Goal: Task Accomplishment & Management: Manage account settings

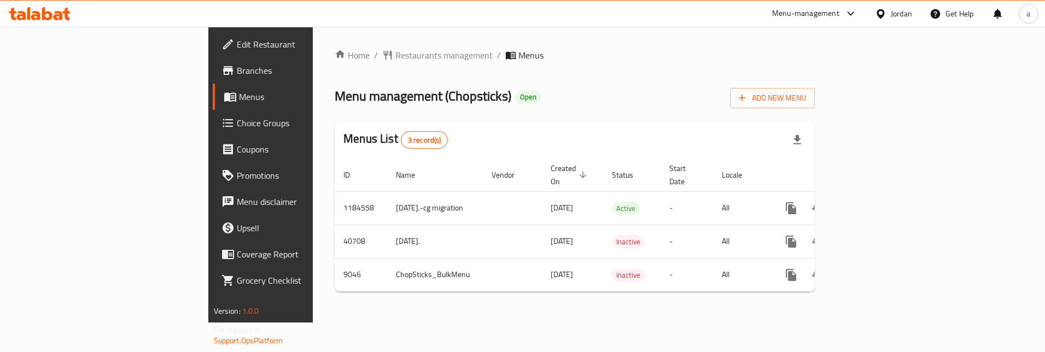
click at [237, 119] on span "Choice Groups" at bounding box center [305, 123] width 137 height 13
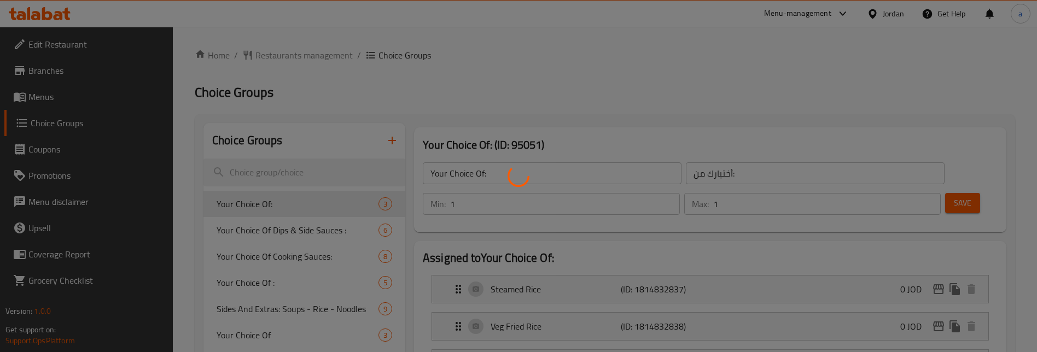
click at [319, 229] on div at bounding box center [518, 176] width 1037 height 352
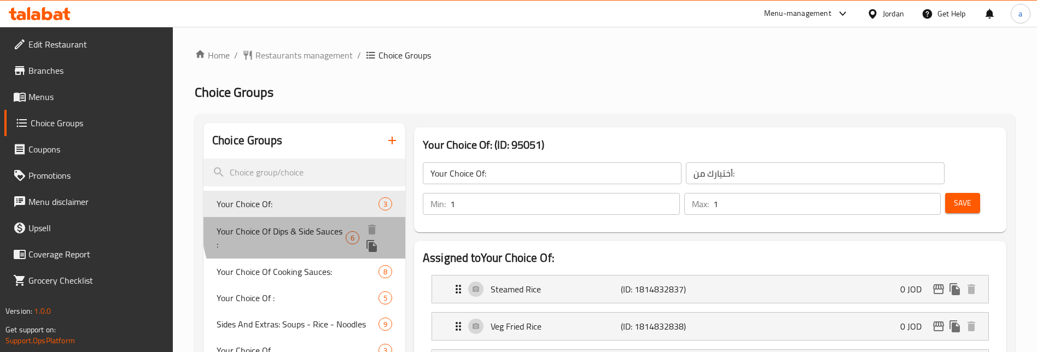
click at [315, 226] on span "Your Choice Of Dips & Side Sauces :" at bounding box center [281, 238] width 129 height 26
type input "Your Choice Of Dips & Side Sauces :"
type input "اختيارك من [DEMOGRAPHIC_DATA] والغموس:"
type input "0"
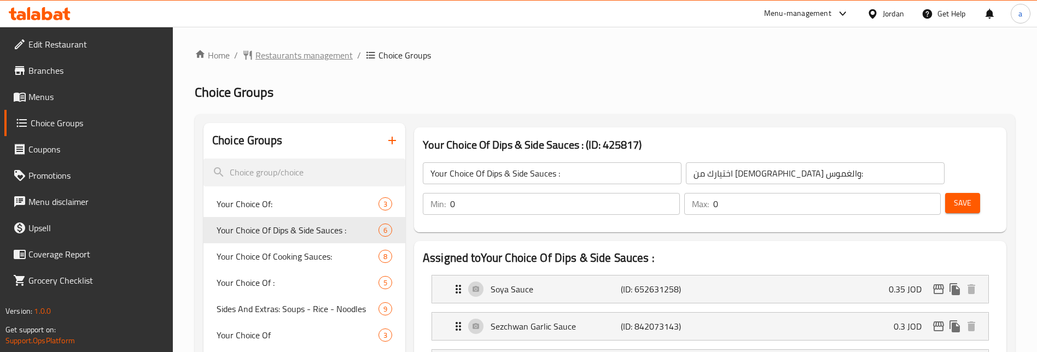
click at [284, 57] on span "Restaurants management" at bounding box center [303, 55] width 97 height 13
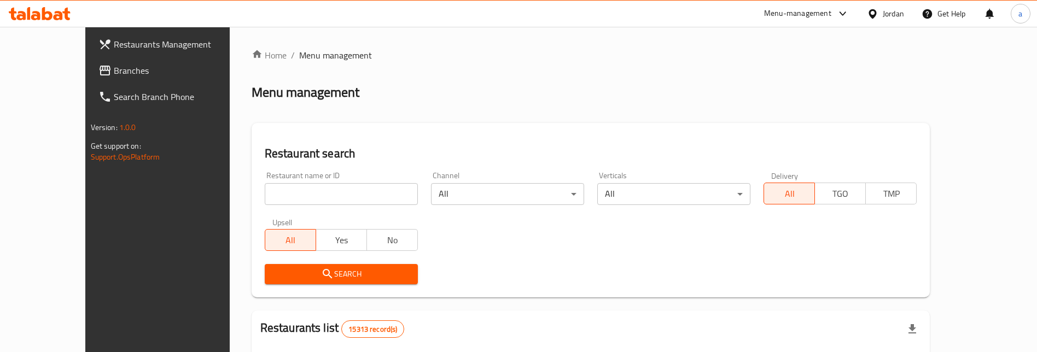
click at [90, 60] on link "Branches" at bounding box center [174, 70] width 169 height 26
